Goal: Check status: Check status

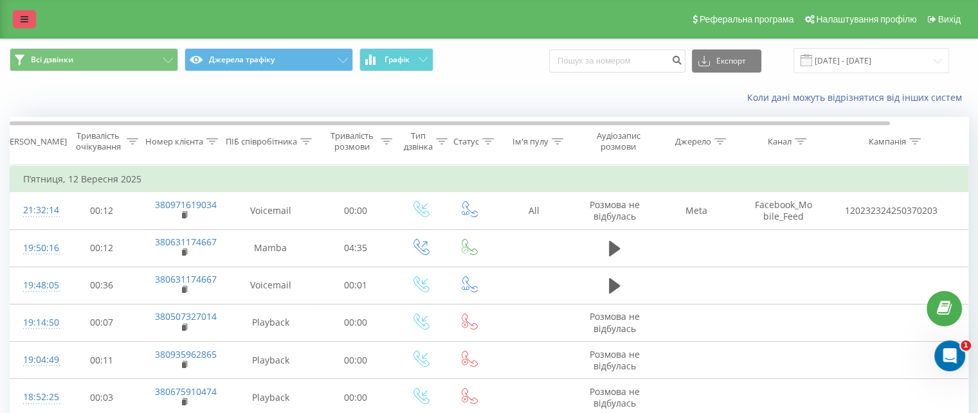
click at [21, 21] on icon at bounding box center [25, 19] width 8 height 9
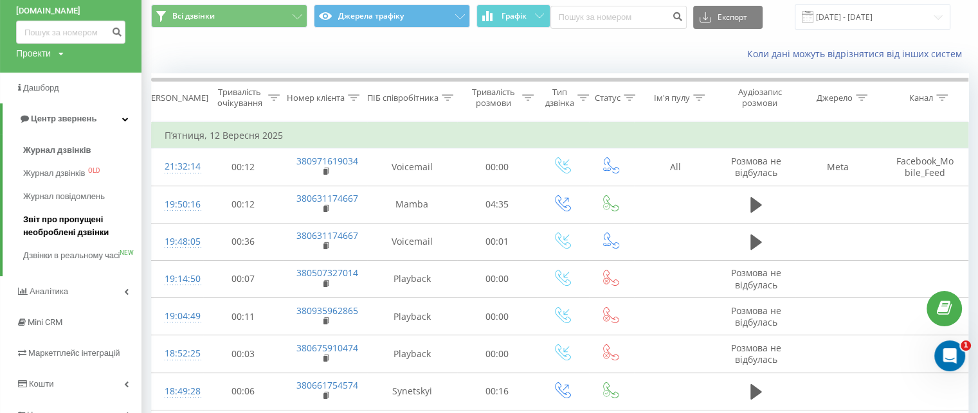
scroll to position [64, 0]
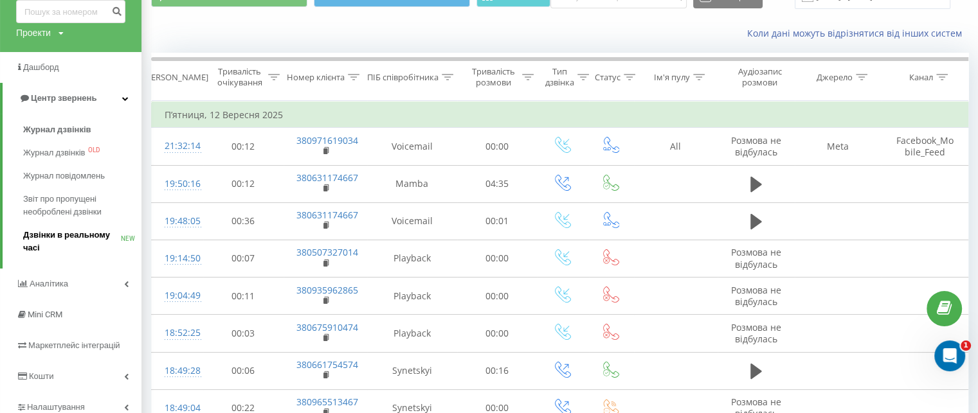
click at [54, 226] on link "Дзвінки в реальному часі NEW" at bounding box center [82, 242] width 118 height 36
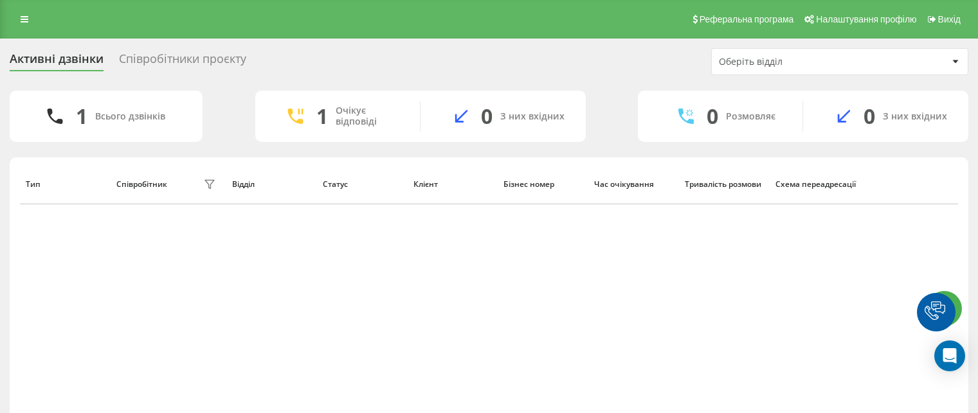
click at [24, 17] on icon at bounding box center [25, 19] width 8 height 9
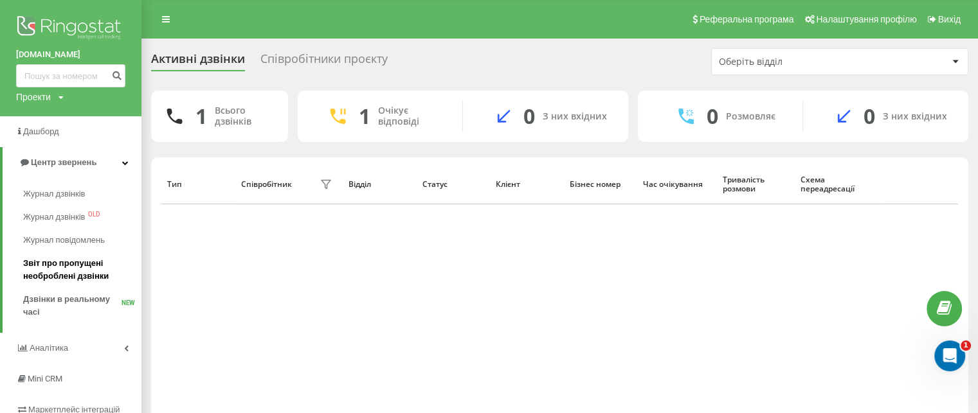
click at [46, 262] on span "Звіт про пропущені необроблені дзвінки" at bounding box center [79, 270] width 112 height 26
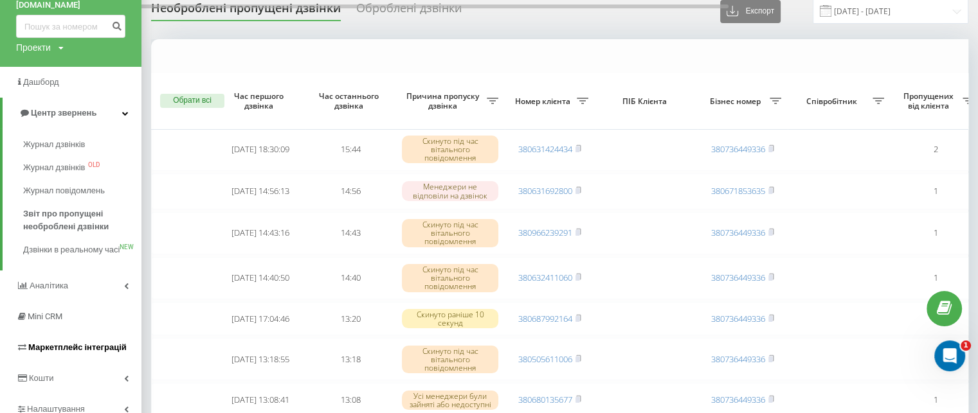
scroll to position [129, 0]
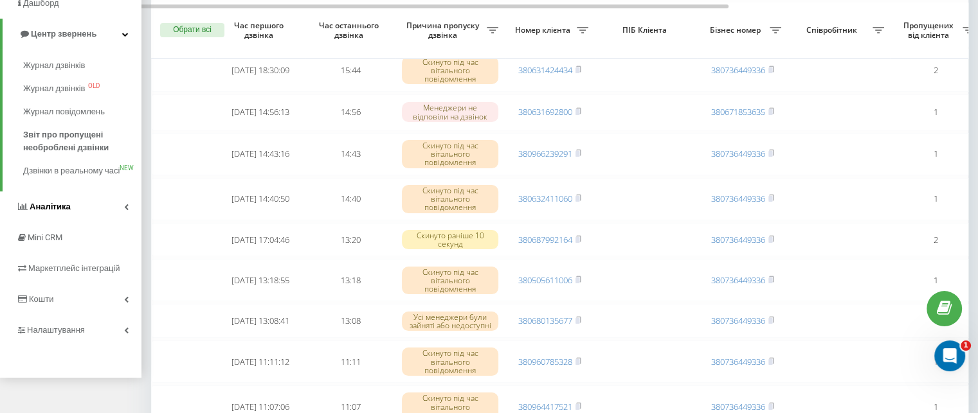
click at [124, 210] on icon at bounding box center [126, 207] width 4 height 6
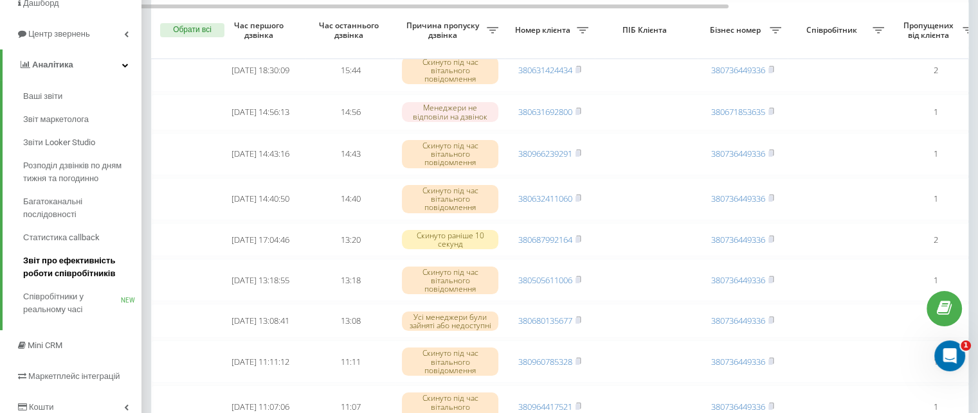
click at [66, 264] on span "Звіт про ефективність роботи співробітників" at bounding box center [79, 268] width 112 height 26
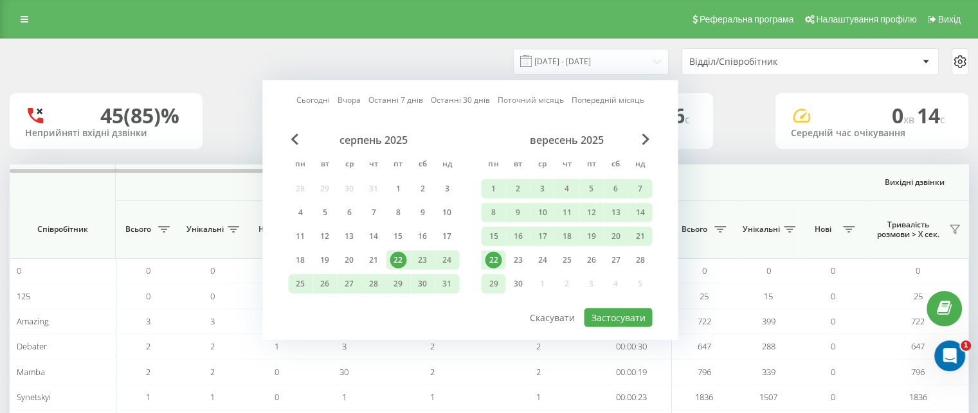
click at [491, 285] on div "29" at bounding box center [493, 284] width 17 height 17
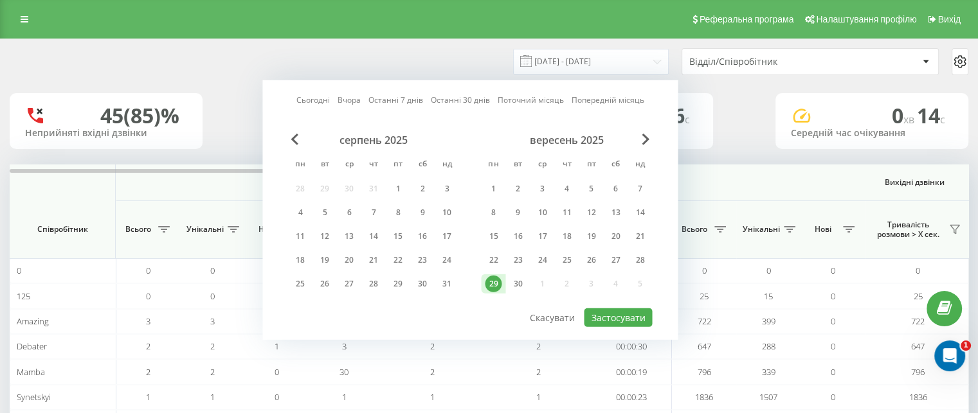
click at [491, 285] on div "29" at bounding box center [493, 284] width 17 height 17
click at [630, 315] on button "Застосувати" at bounding box center [618, 318] width 68 height 19
type input "29.09.2025 - 29.09.2025"
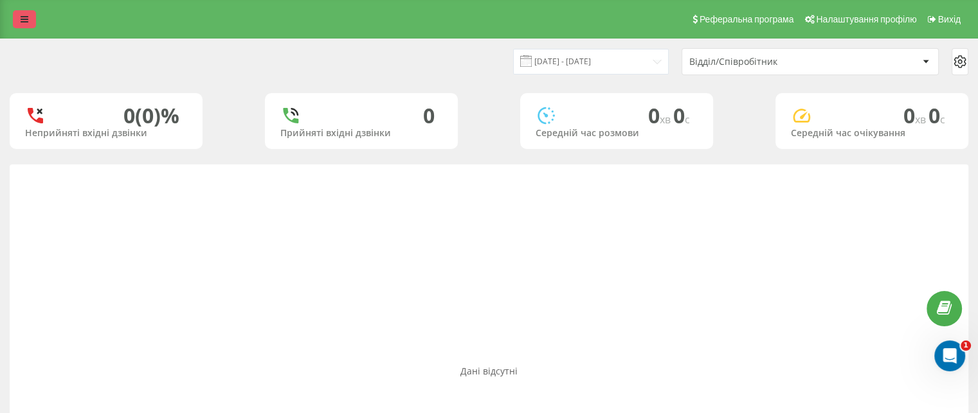
click at [23, 22] on icon at bounding box center [25, 19] width 8 height 9
